Goal: Transaction & Acquisition: Purchase product/service

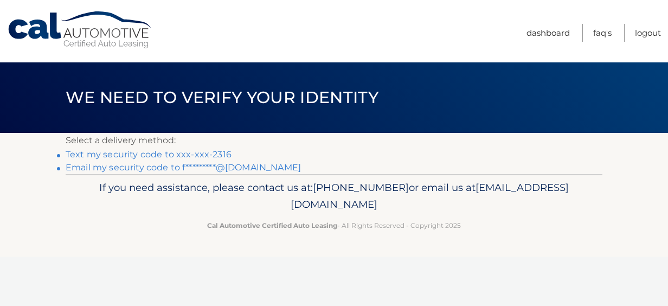
click at [204, 152] on link "Text my security code to xxx-xxx-2316" at bounding box center [149, 154] width 166 height 10
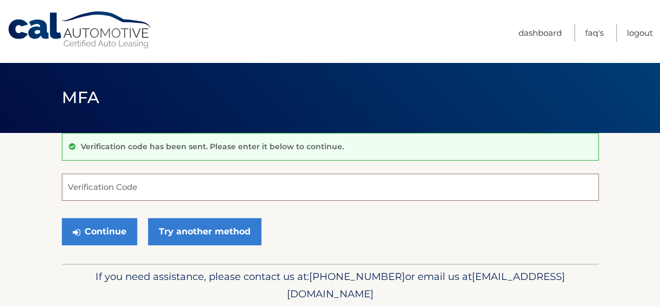
click at [238, 193] on input "Verification Code" at bounding box center [330, 187] width 537 height 27
click at [173, 177] on input "Verification Code" at bounding box center [330, 187] width 537 height 27
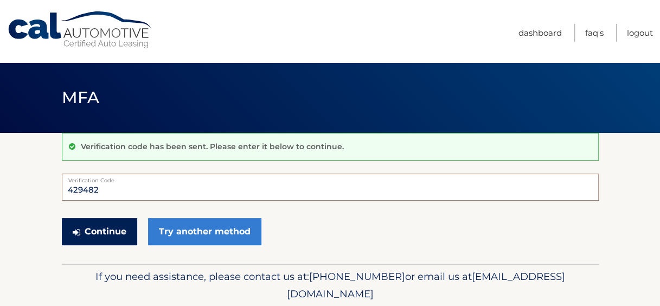
type input "429482"
click at [104, 237] on button "Continue" at bounding box center [99, 231] width 75 height 27
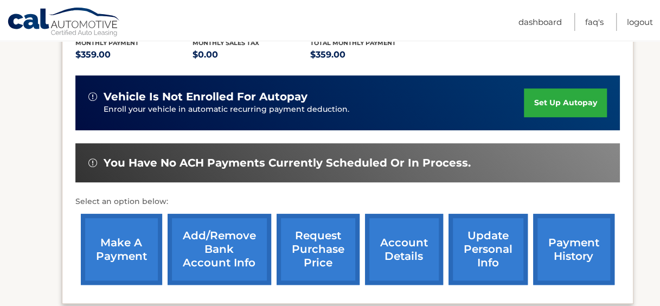
scroll to position [271, 0]
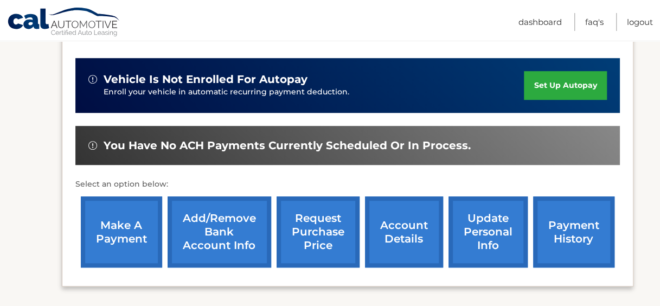
click at [141, 224] on link "make a payment" at bounding box center [121, 231] width 81 height 71
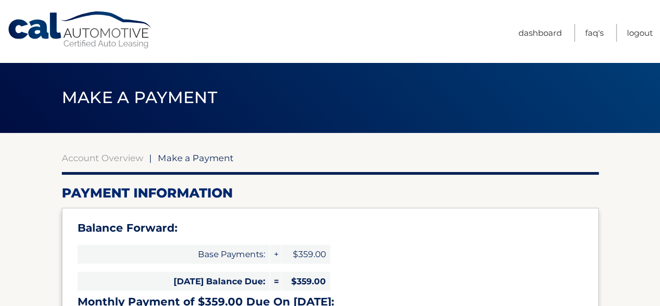
select select "MzE3YzM3ZDctZGNhNy00YmZhLWJjNmUtYmE2NTE3MDMzYmJi"
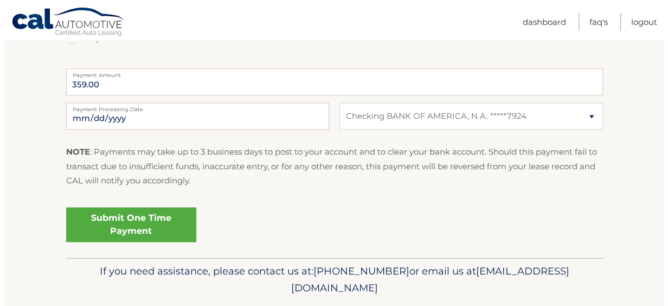
scroll to position [488, 0]
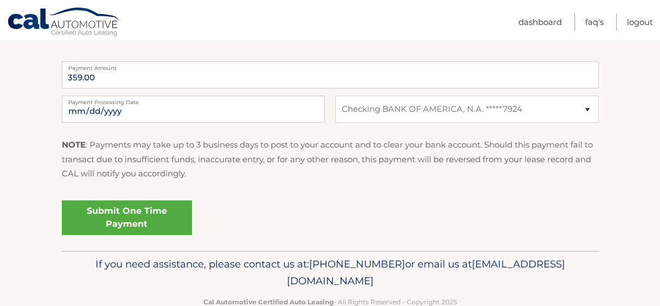
click at [162, 221] on link "Submit One Time Payment" at bounding box center [127, 217] width 130 height 35
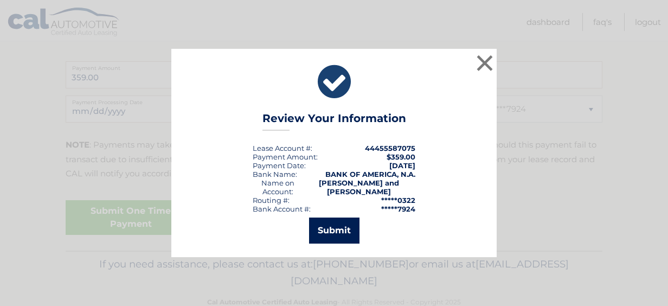
click at [335, 227] on button "Submit" at bounding box center [334, 231] width 50 height 26
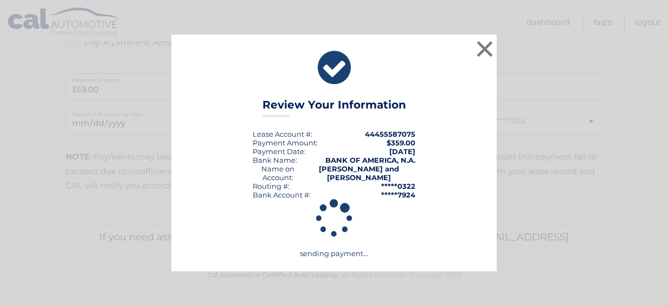
scroll to position [476, 0]
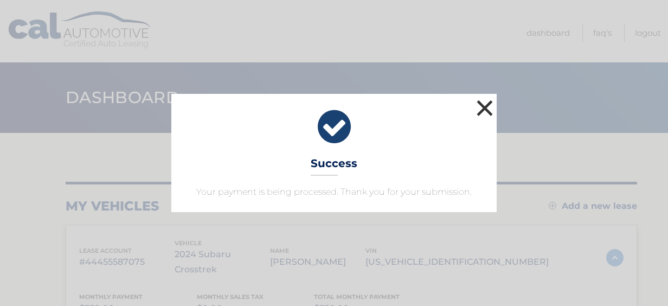
click at [482, 109] on button "×" at bounding box center [485, 108] width 22 height 22
